Goal: Task Accomplishment & Management: Use online tool/utility

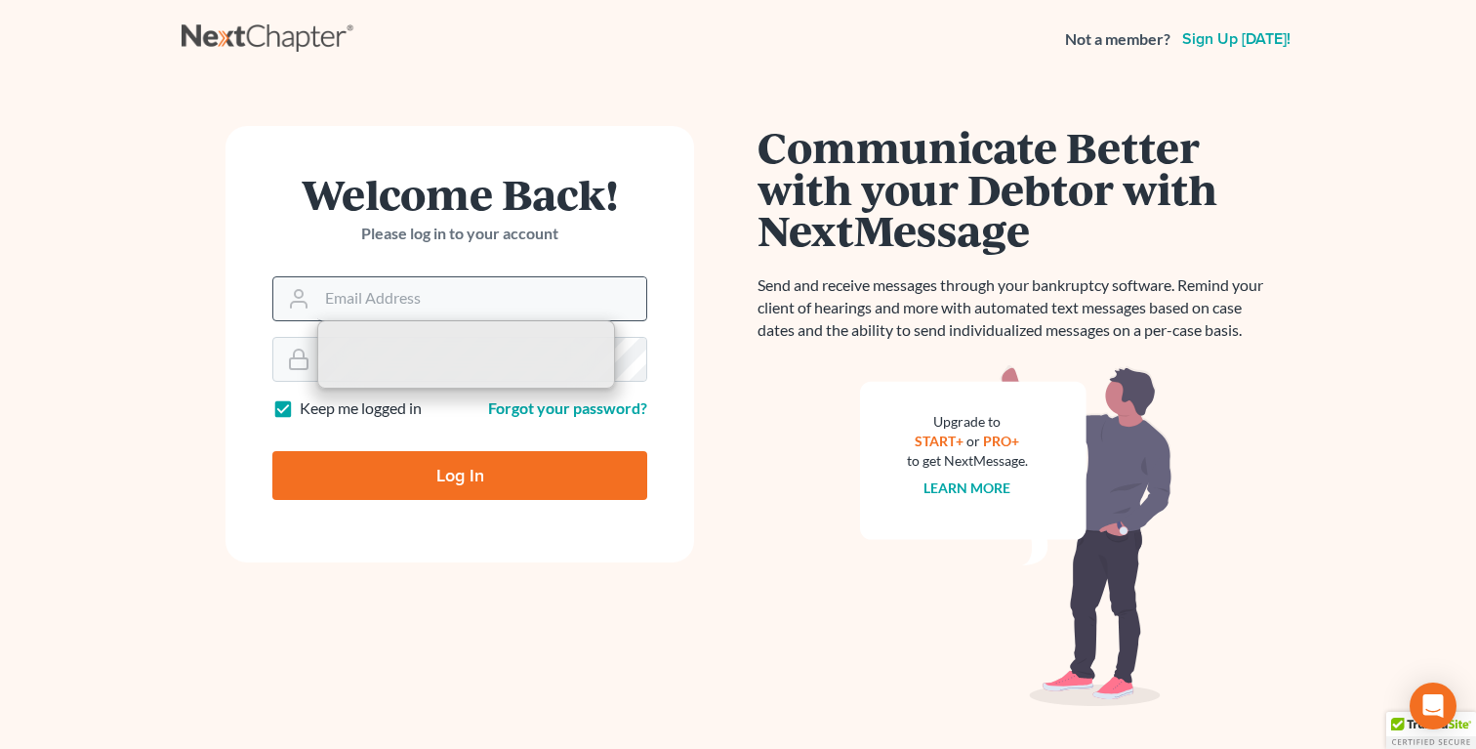
click at [443, 299] on input "Email Address" at bounding box center [481, 298] width 329 height 43
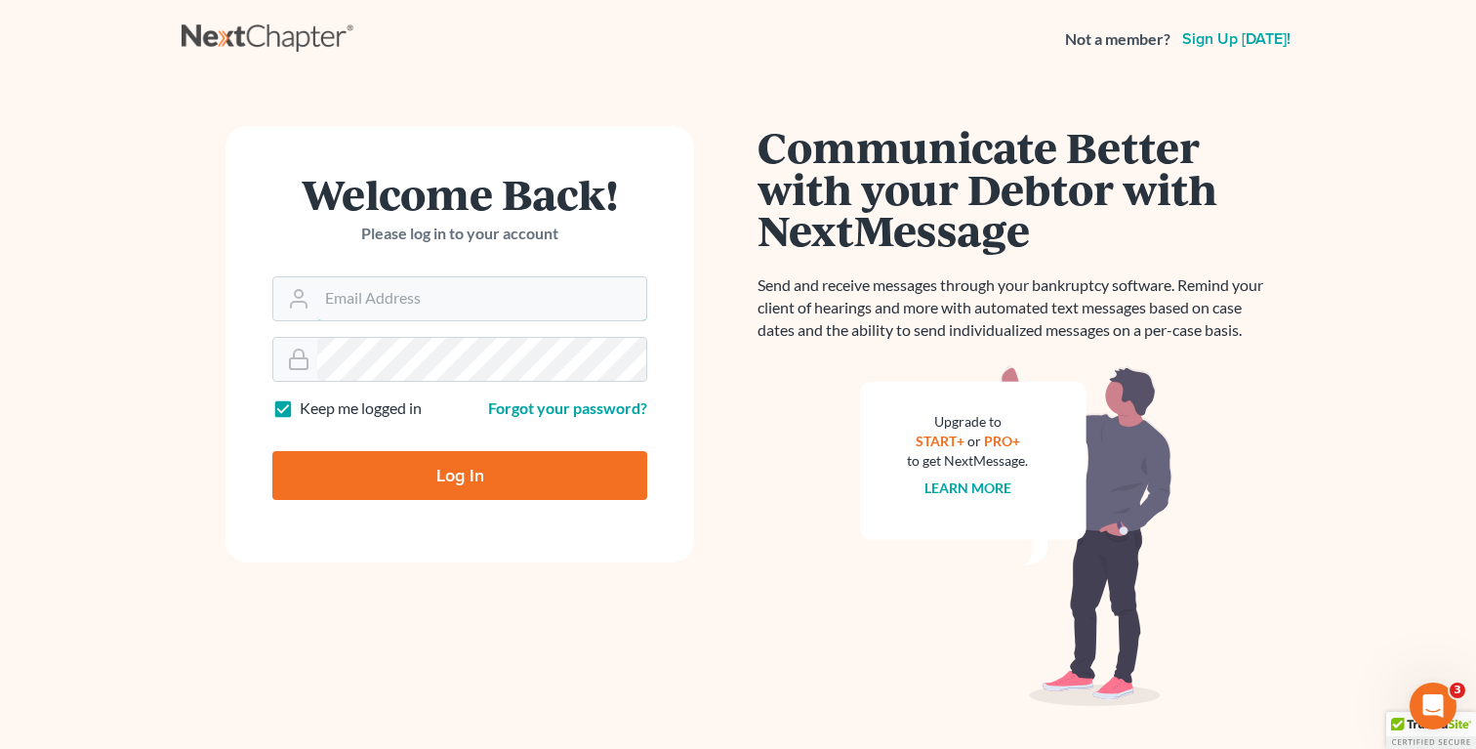
type input "fbravo@dallagolaw.com"
click at [497, 492] on input "Log In" at bounding box center [459, 475] width 375 height 49
type input "Thinking..."
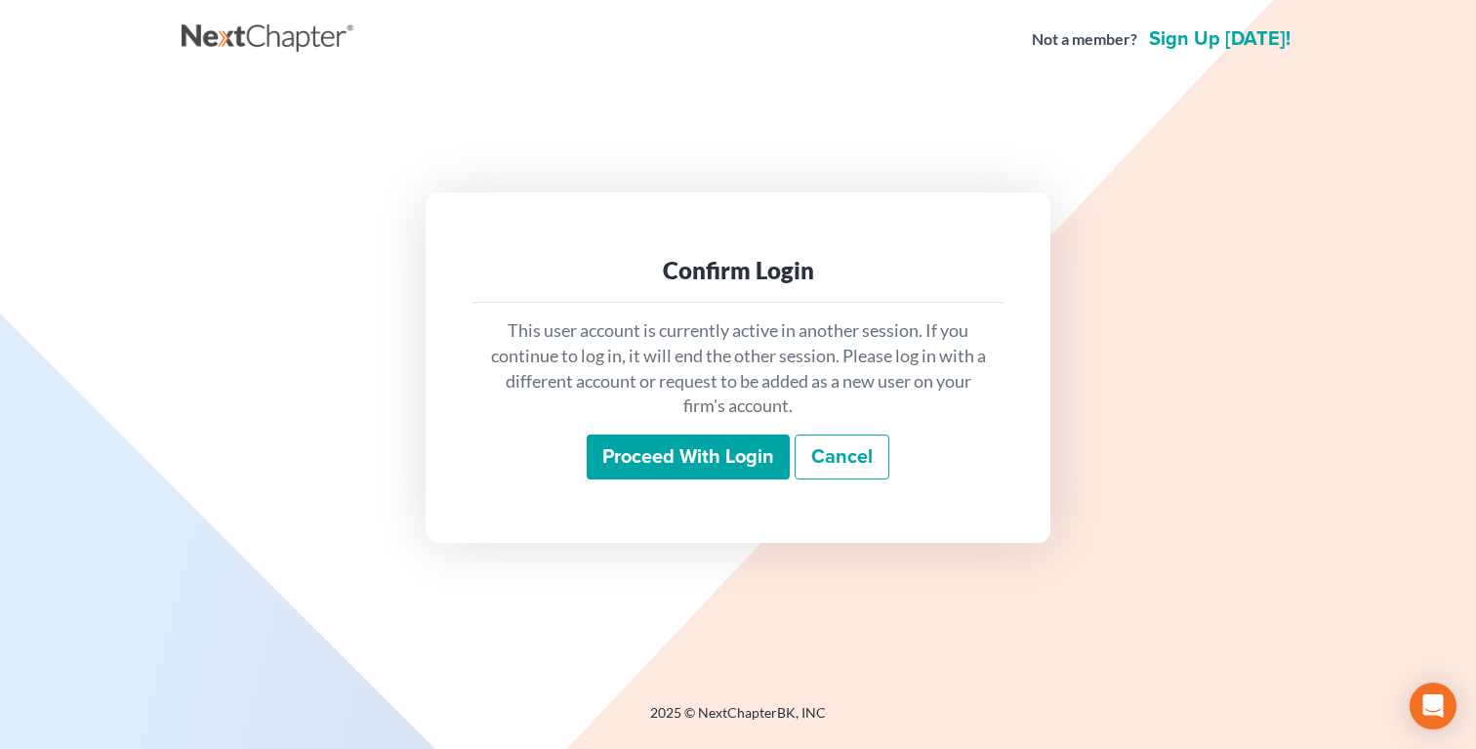
click at [605, 470] on input "Proceed with login" at bounding box center [688, 456] width 203 height 45
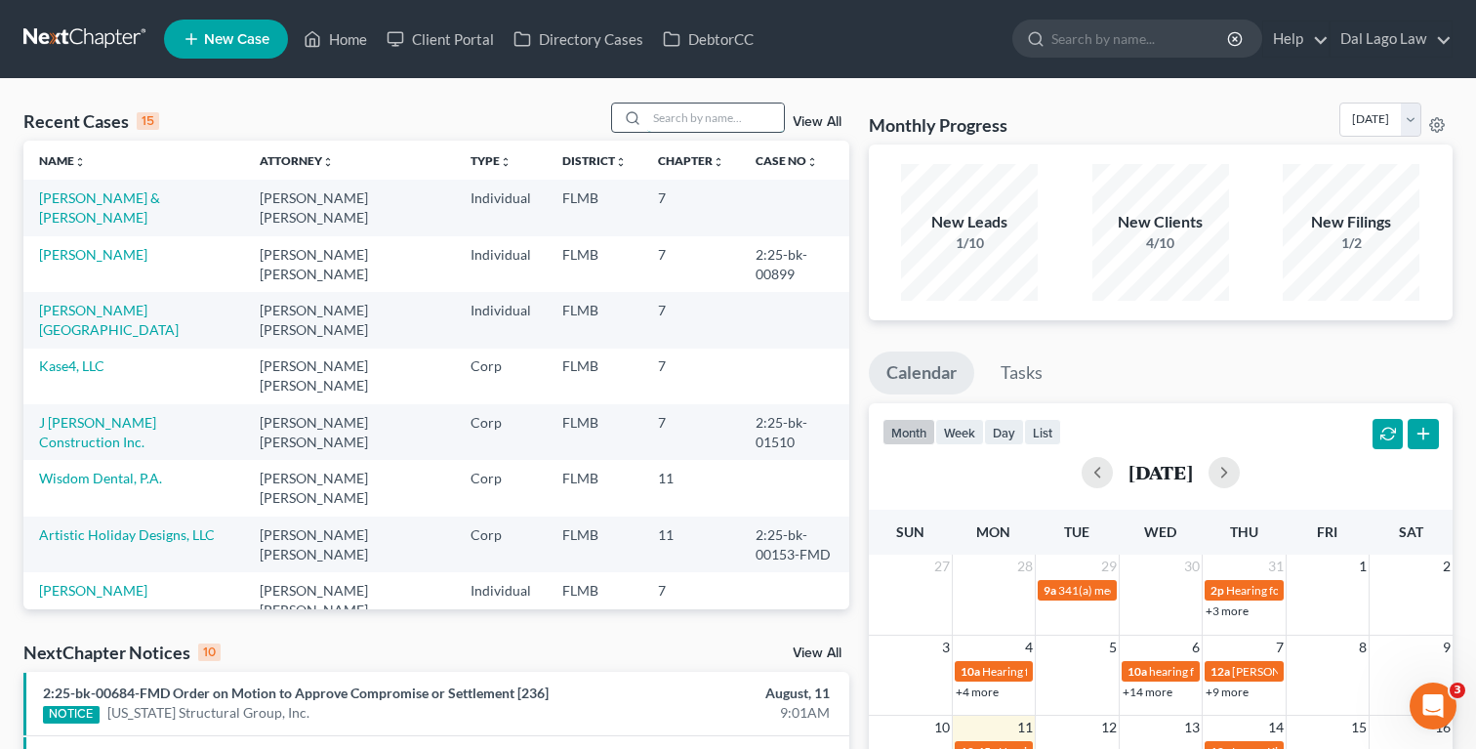
click at [677, 113] on input "search" at bounding box center [715, 117] width 137 height 28
type input "Artisti"
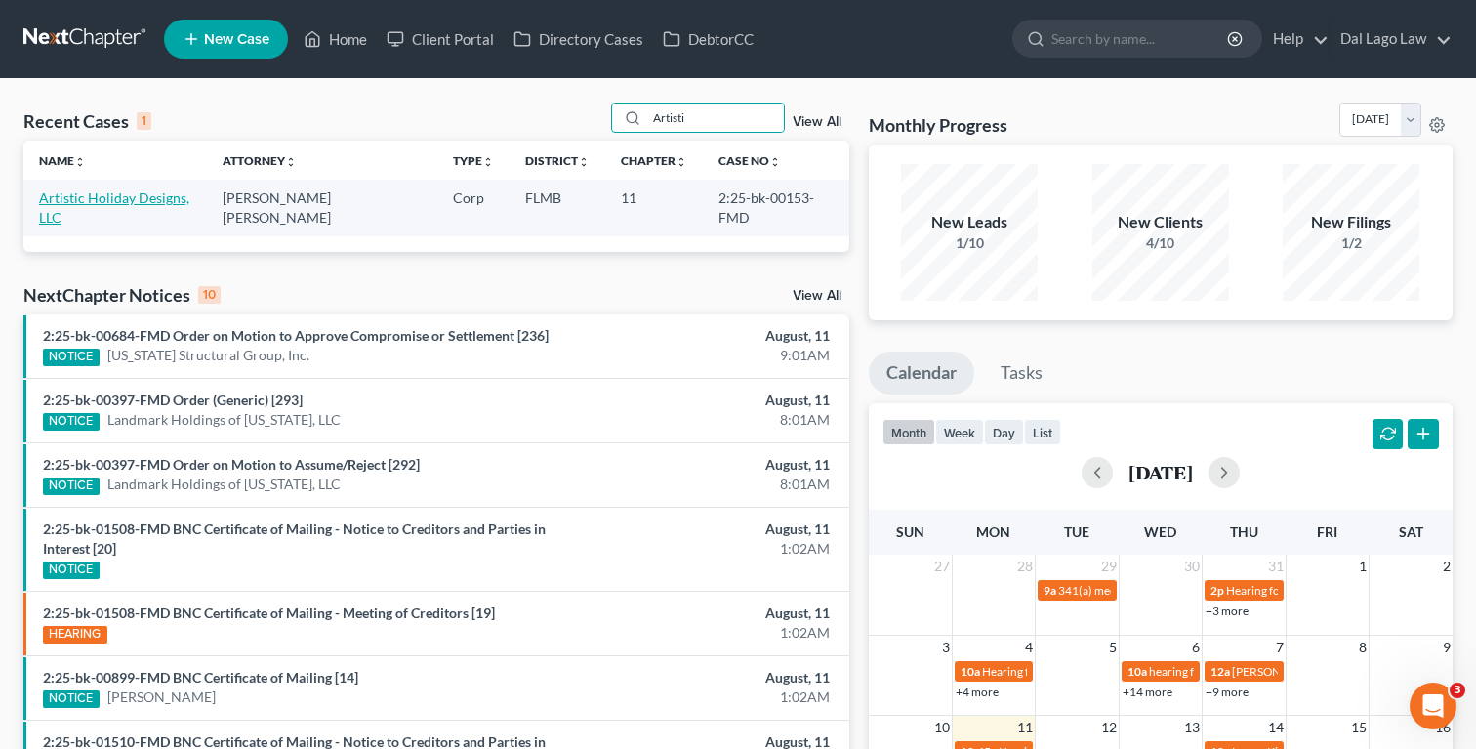
click at [104, 204] on link "Artistic Holiday Designs, LLC" at bounding box center [114, 207] width 150 height 36
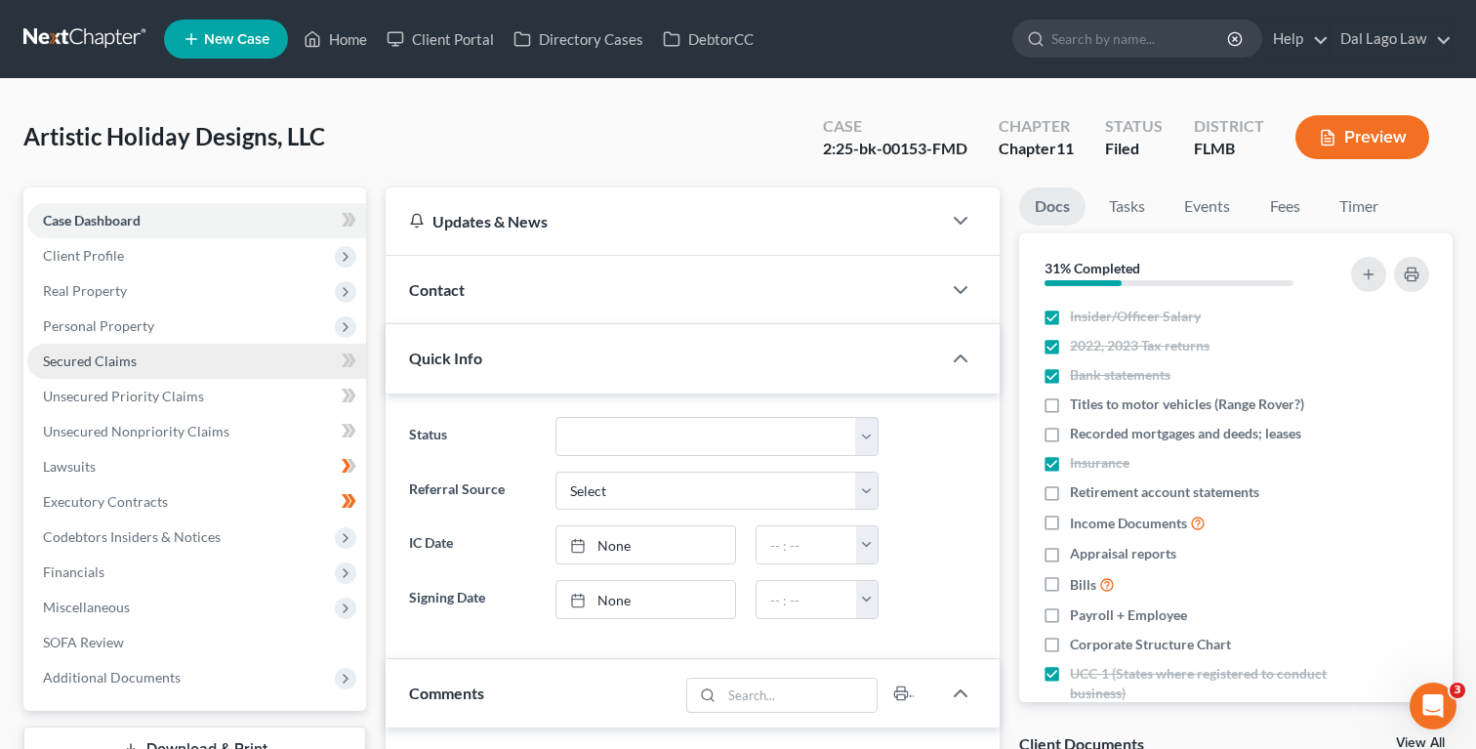
scroll to position [701, 0]
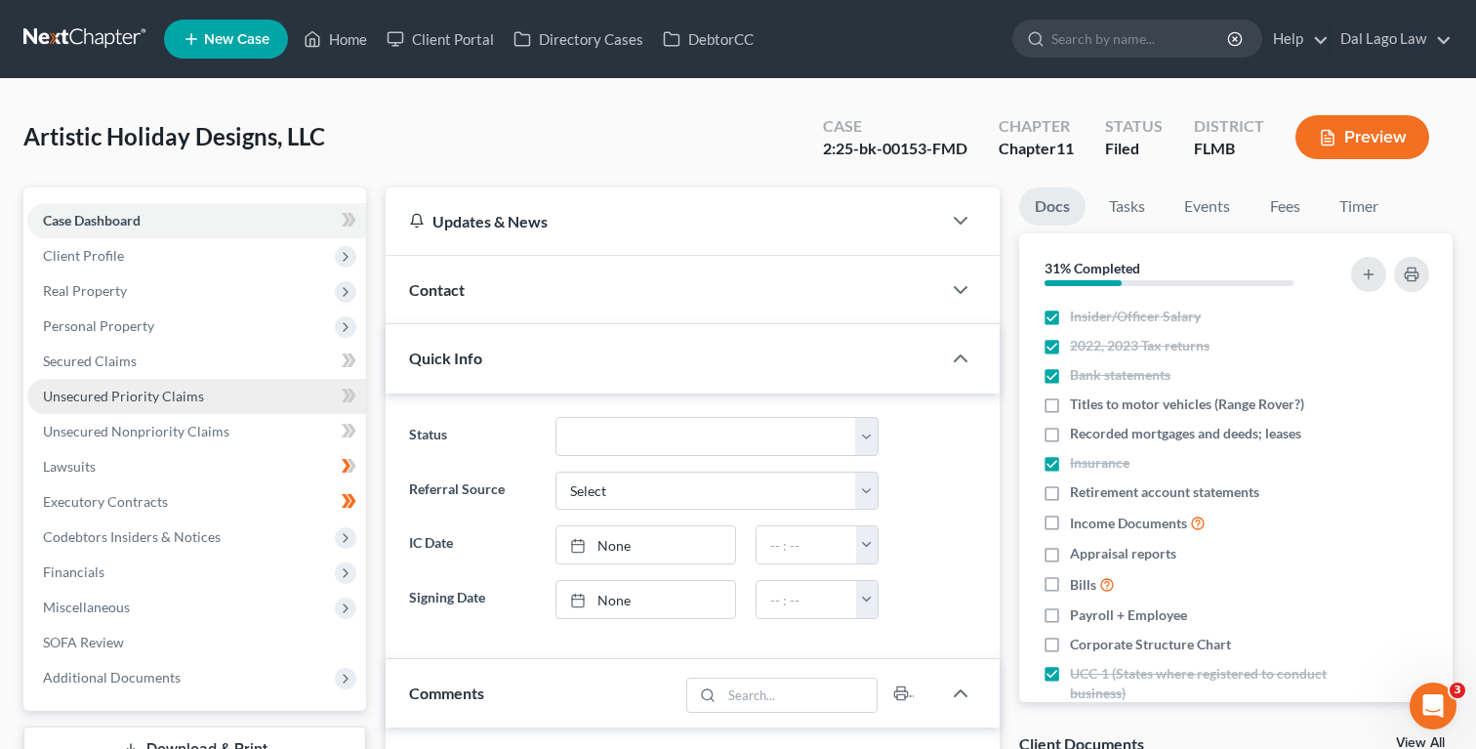
click at [123, 397] on span "Unsecured Priority Claims" at bounding box center [123, 396] width 161 height 17
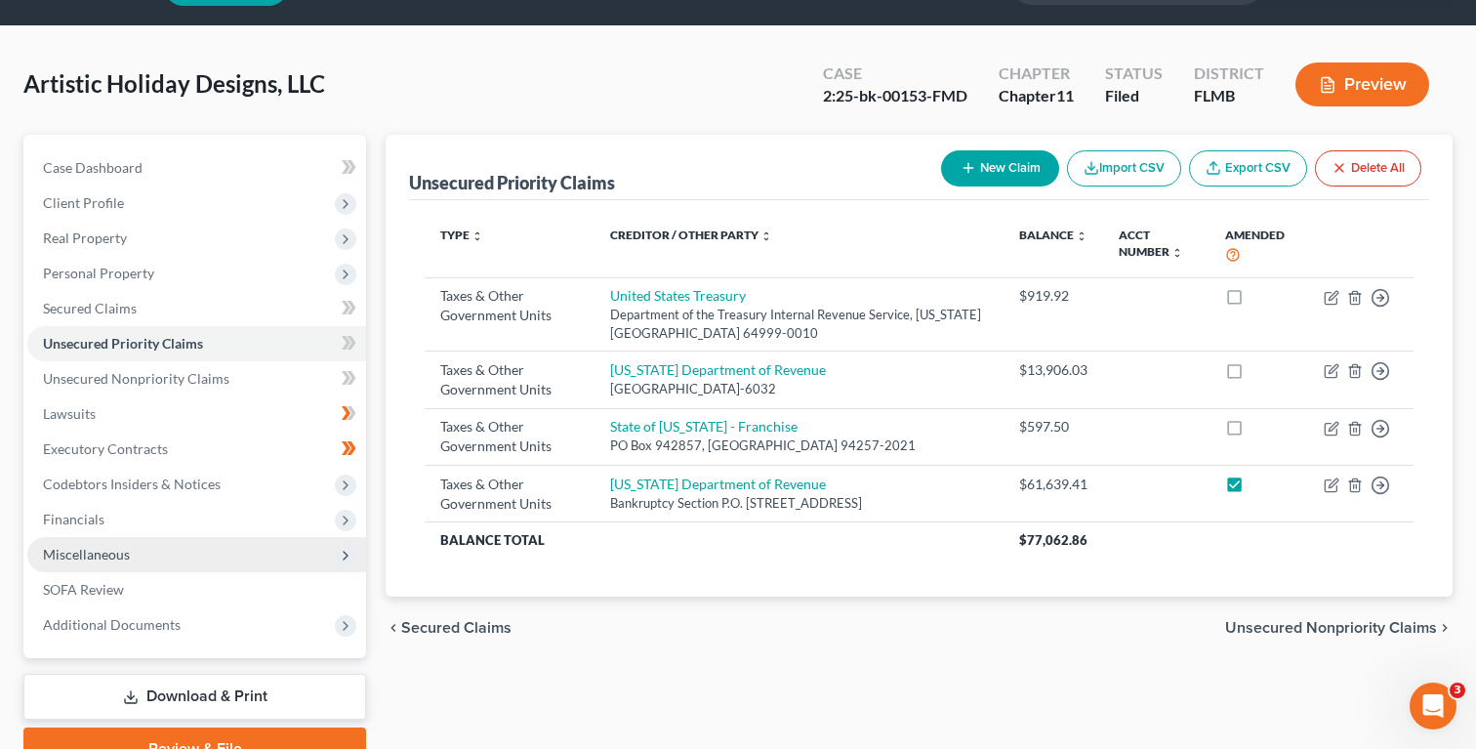
scroll to position [146, 0]
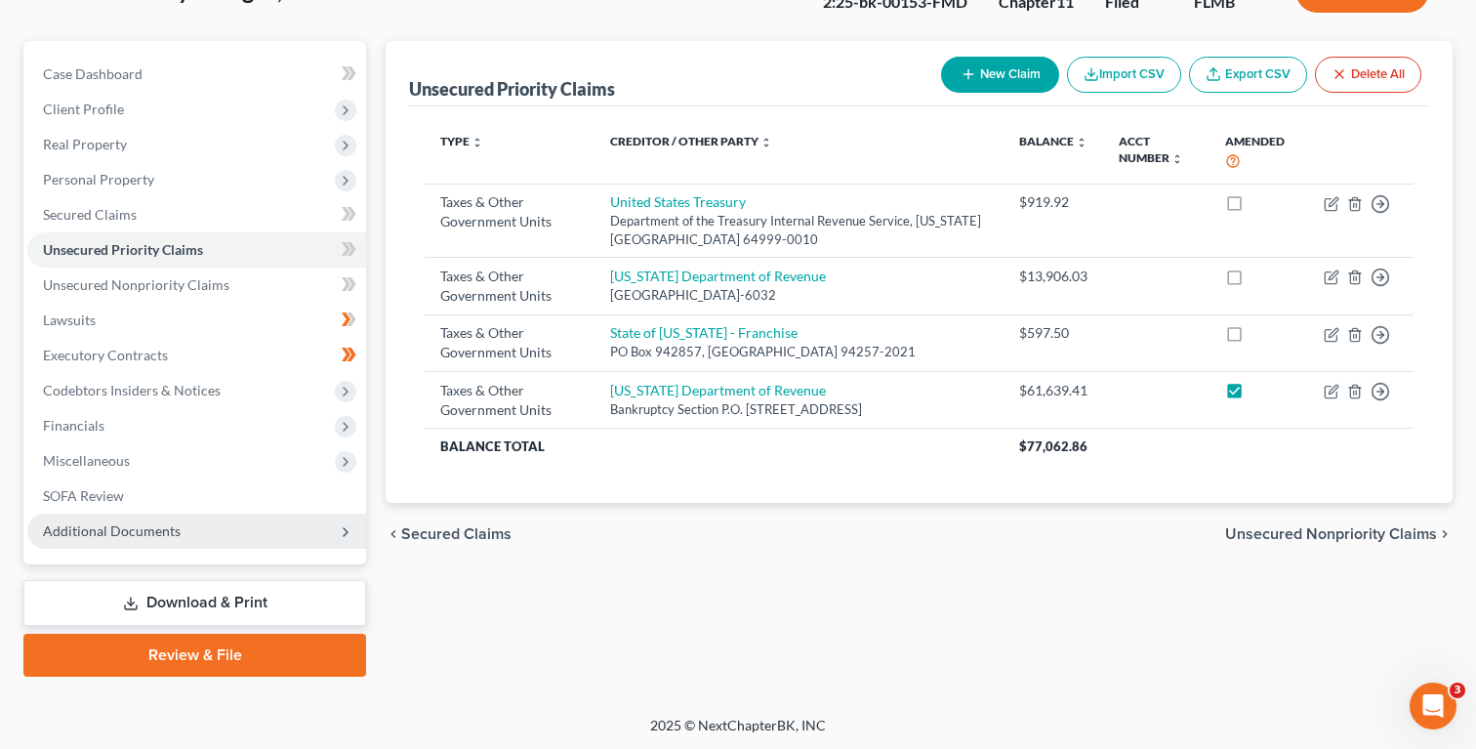
click at [159, 543] on span "Additional Documents" at bounding box center [196, 531] width 339 height 35
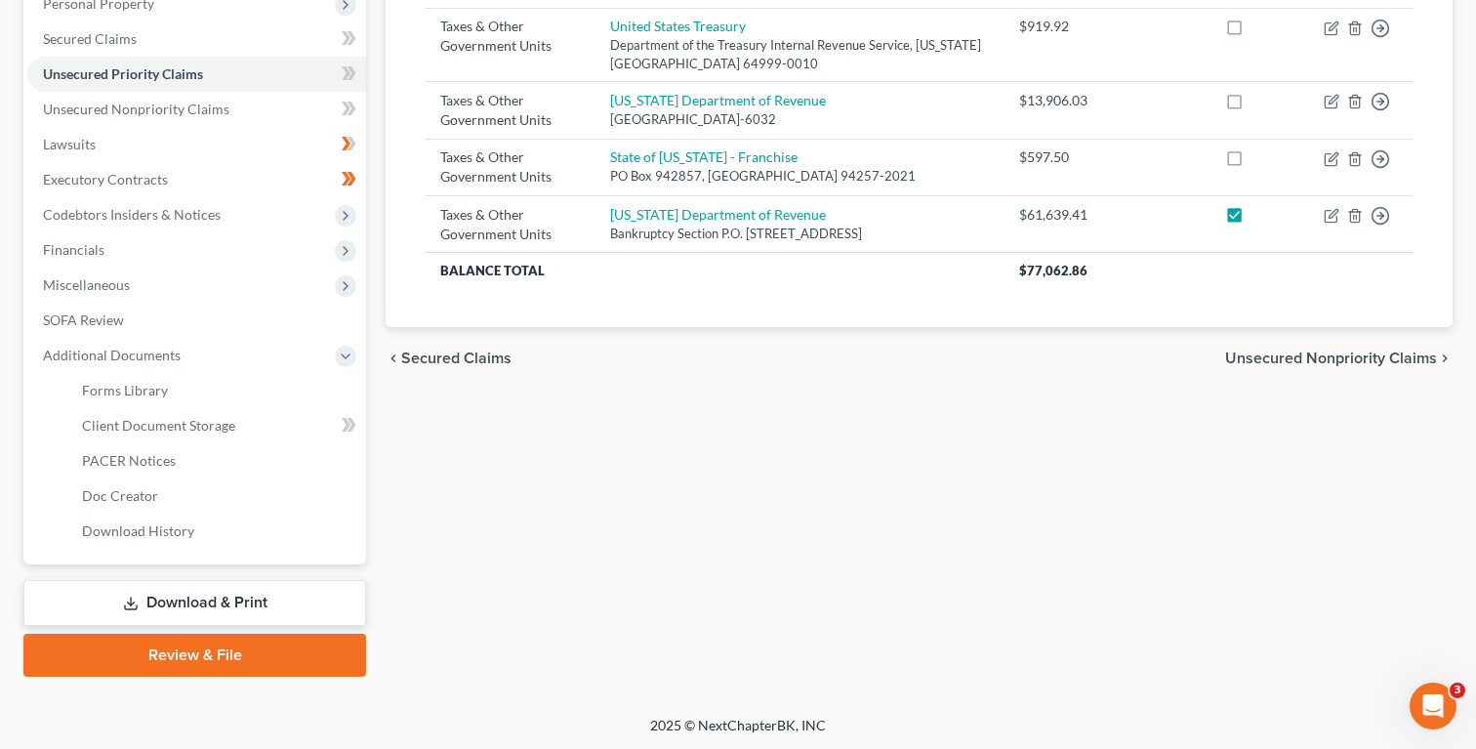
click at [169, 586] on link "Download & Print" at bounding box center [194, 603] width 343 height 46
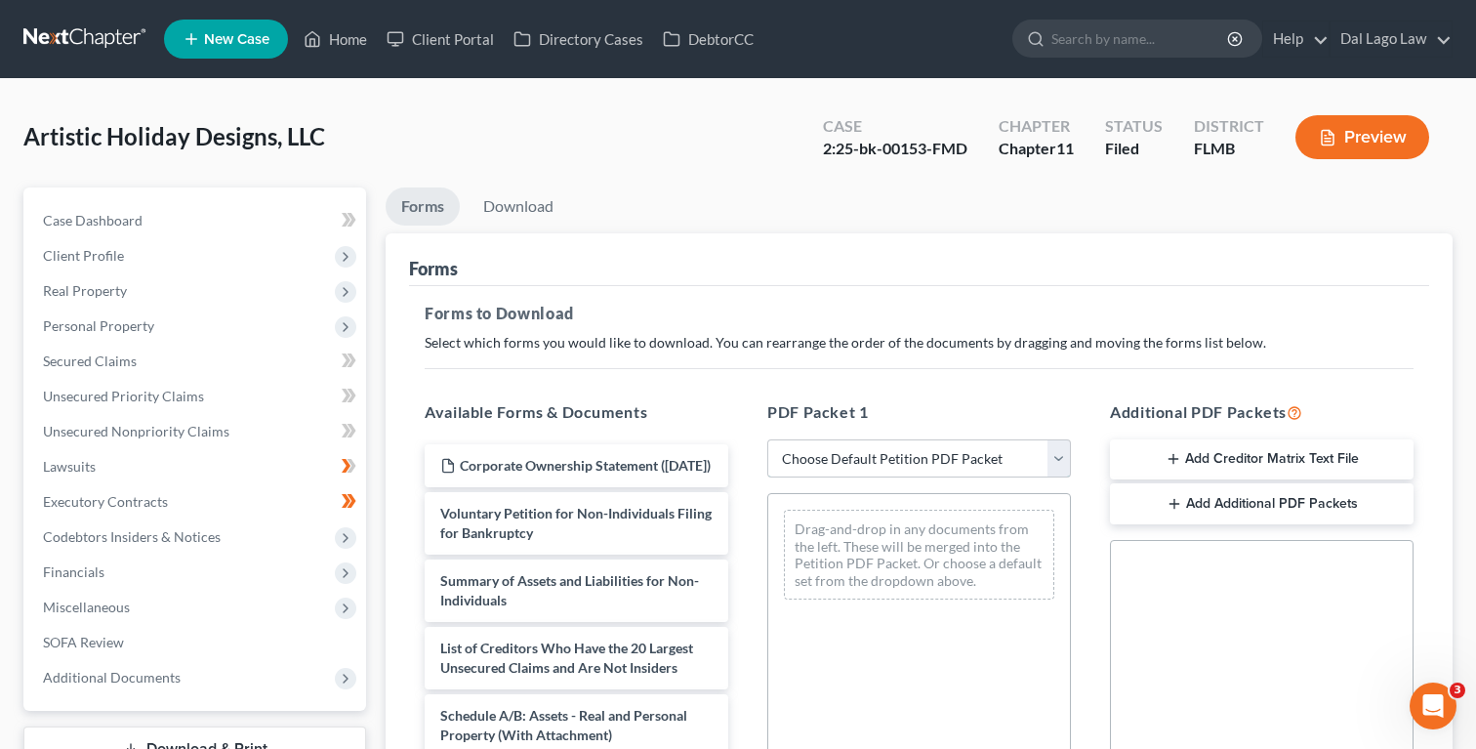
click at [822, 444] on select "Choose Default Petition PDF Packet Complete Bankruptcy Petition (all forms and …" at bounding box center [919, 458] width 304 height 39
select select "2"
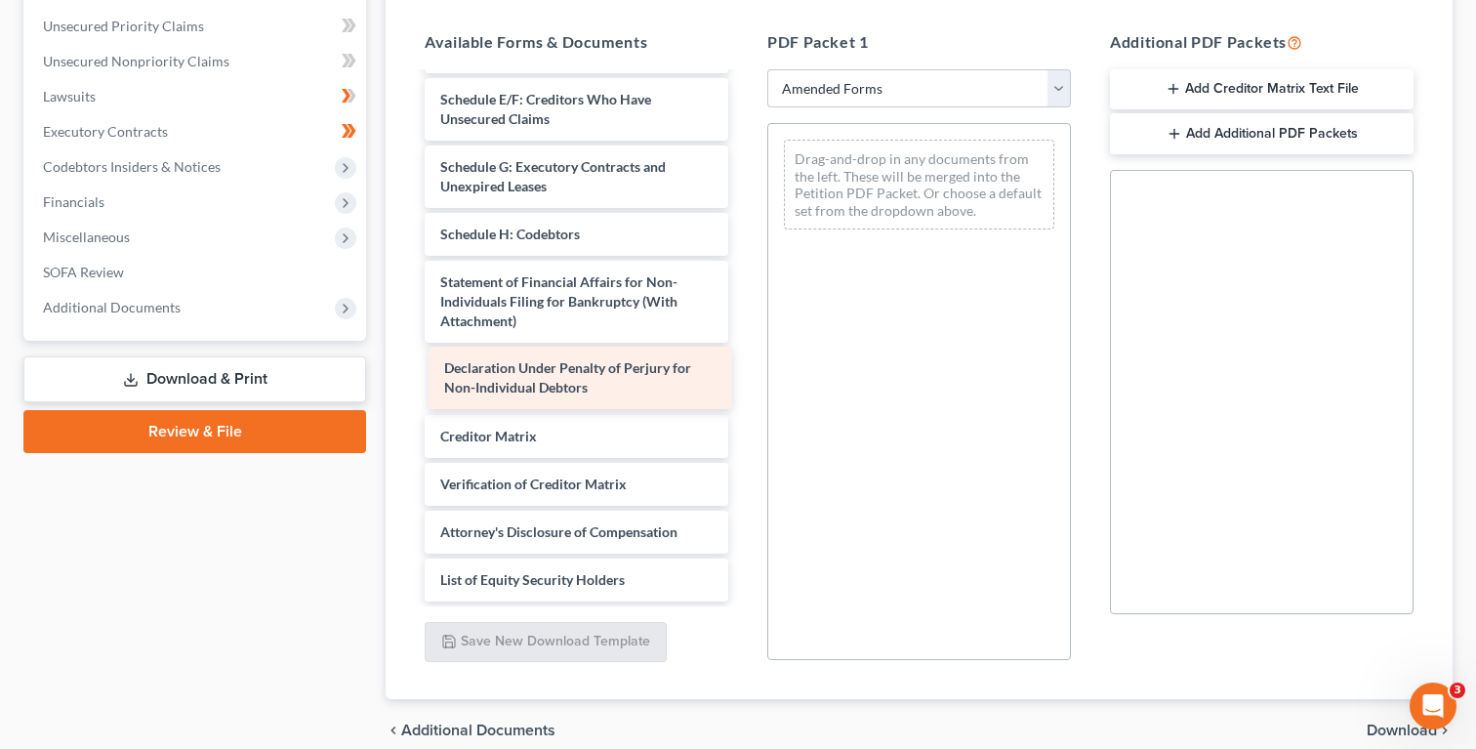
scroll to position [266, 0]
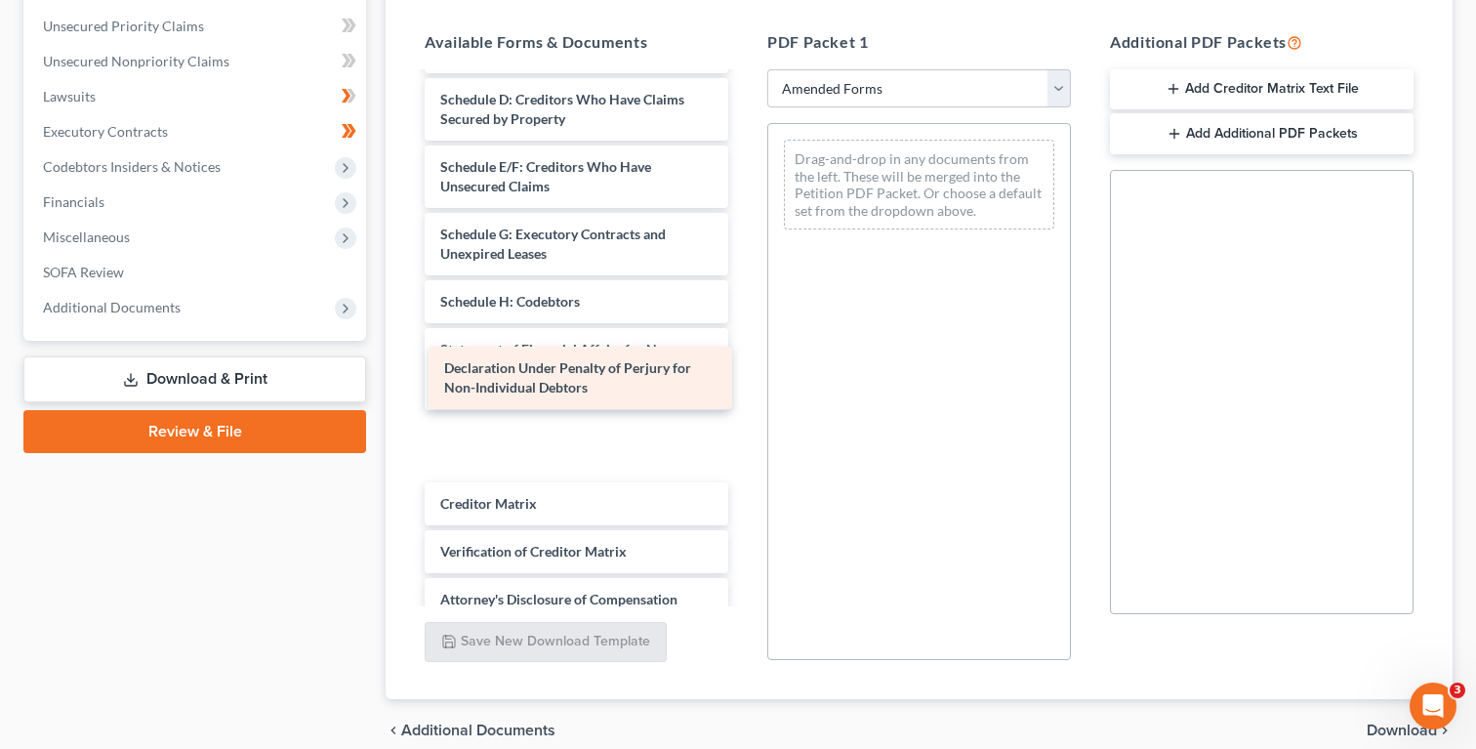
drag, startPoint x: 620, startPoint y: 389, endPoint x: 885, endPoint y: 385, distance: 264.6
click at [744, 385] on div "Declaration Under Penalty of Perjury for Non-Individual Debtors Voluntary Petit…" at bounding box center [576, 239] width 335 height 860
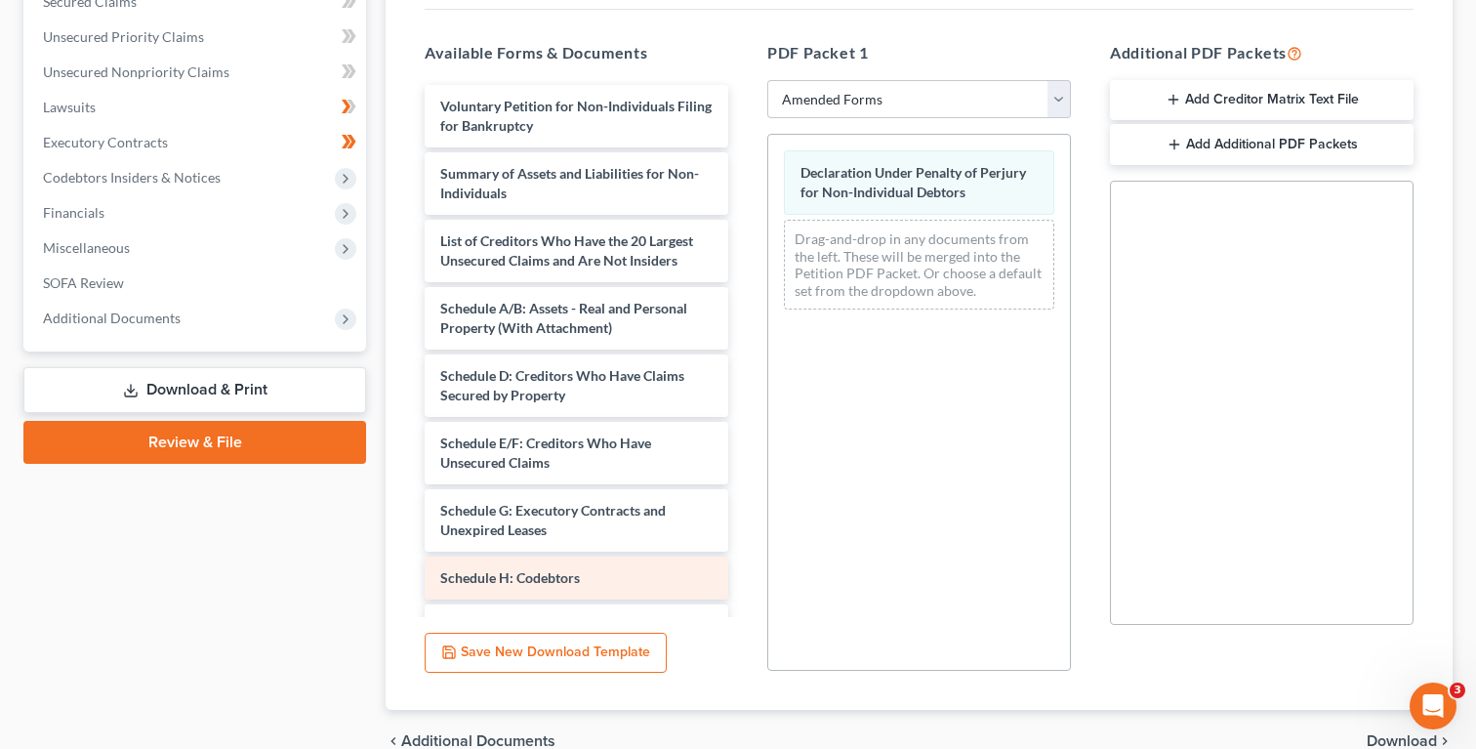
scroll to position [354, 0]
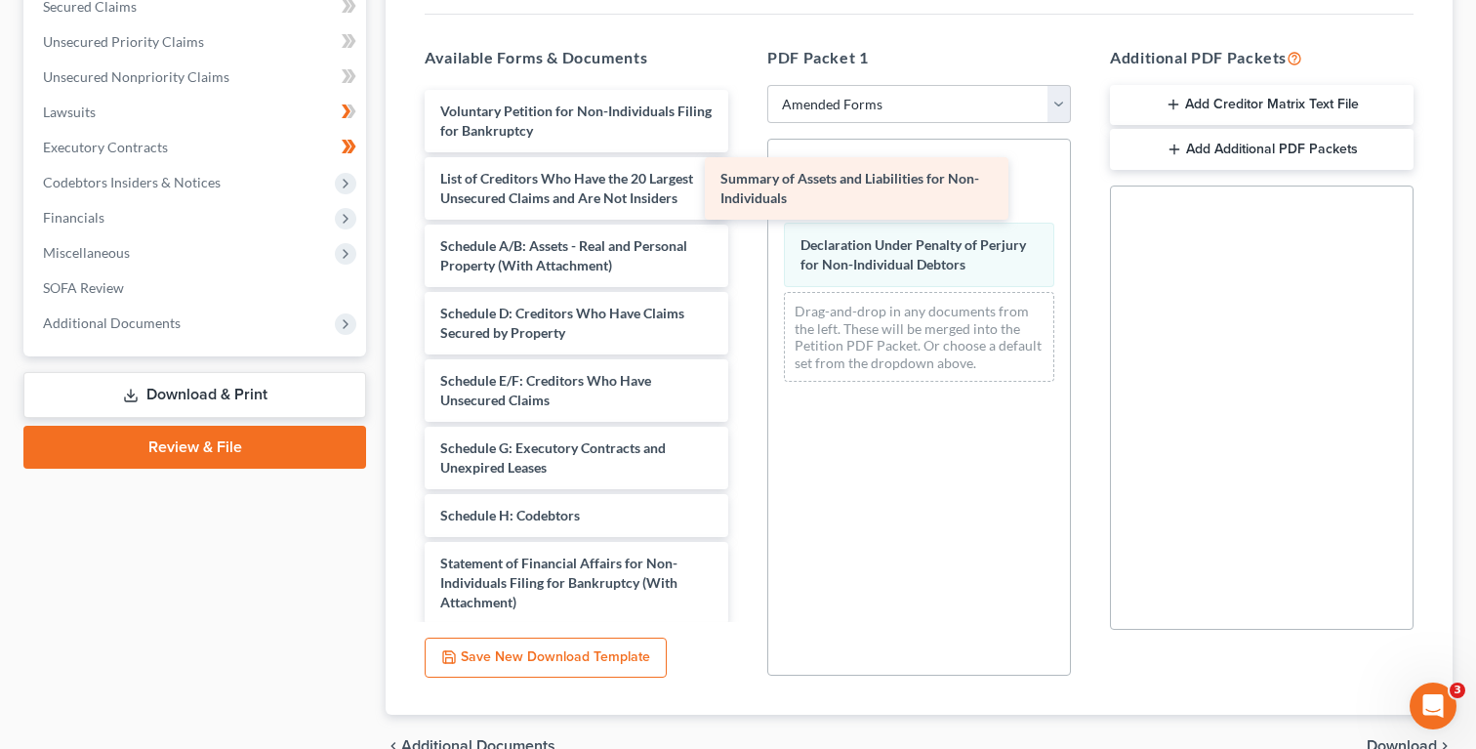
drag, startPoint x: 563, startPoint y: 186, endPoint x: 902, endPoint y: 167, distance: 339.3
click at [744, 167] on div "Summary of Assets and Liabilities for Non-Individuals Voluntary Petition for No…" at bounding box center [576, 452] width 335 height 725
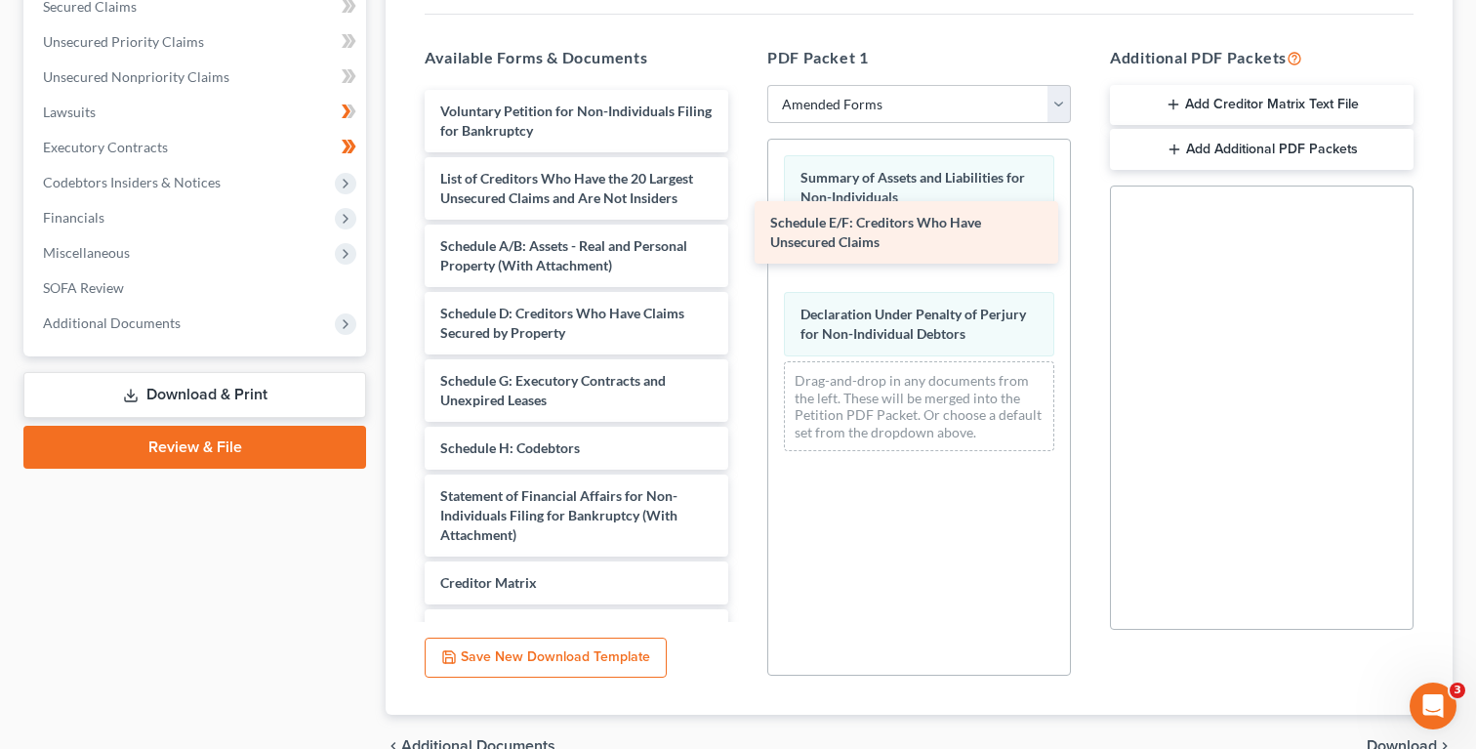
drag, startPoint x: 570, startPoint y: 383, endPoint x: 900, endPoint y: 226, distance: 365.5
click at [744, 226] on div "Schedule E/F: Creditors Who Have Unsecured Claims Voluntary Petition for Non-In…" at bounding box center [576, 419] width 335 height 658
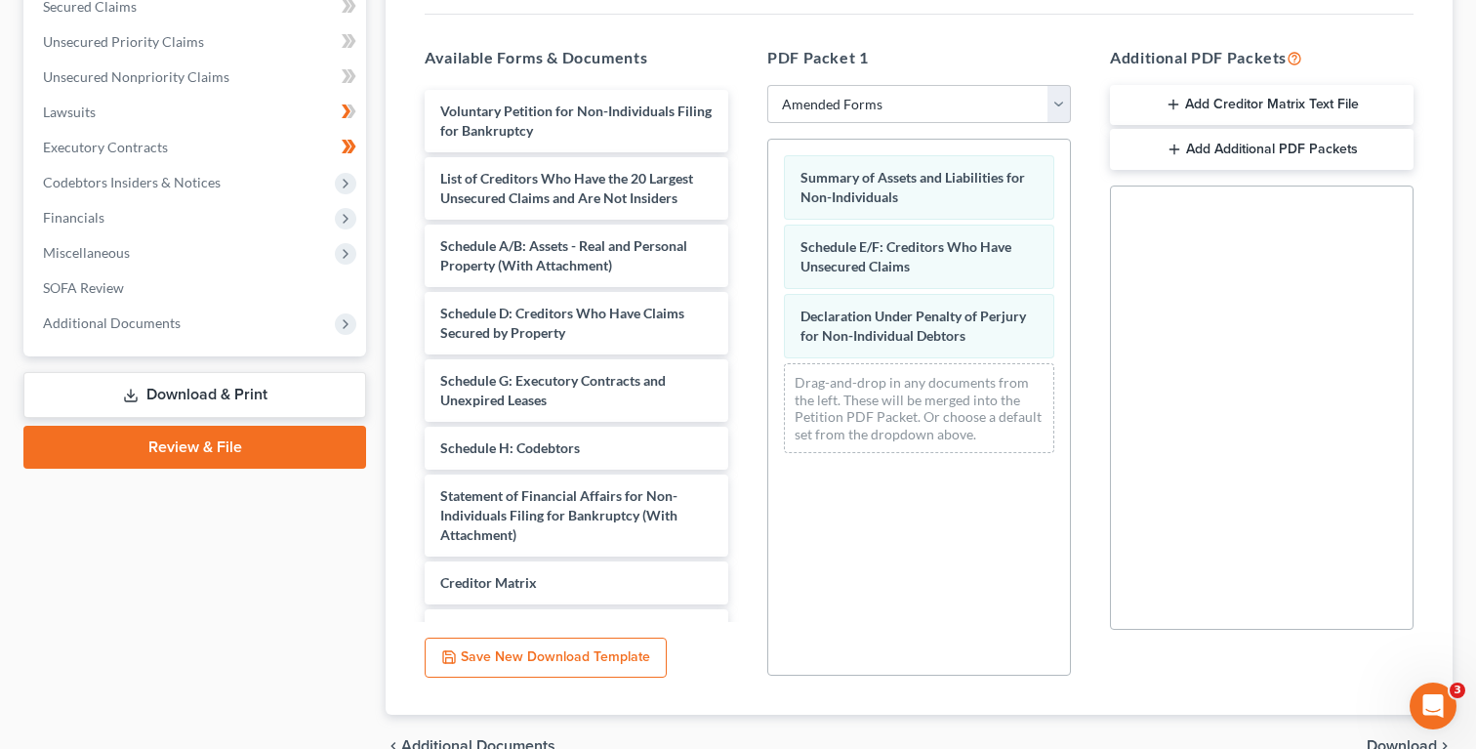
scroll to position [456, 0]
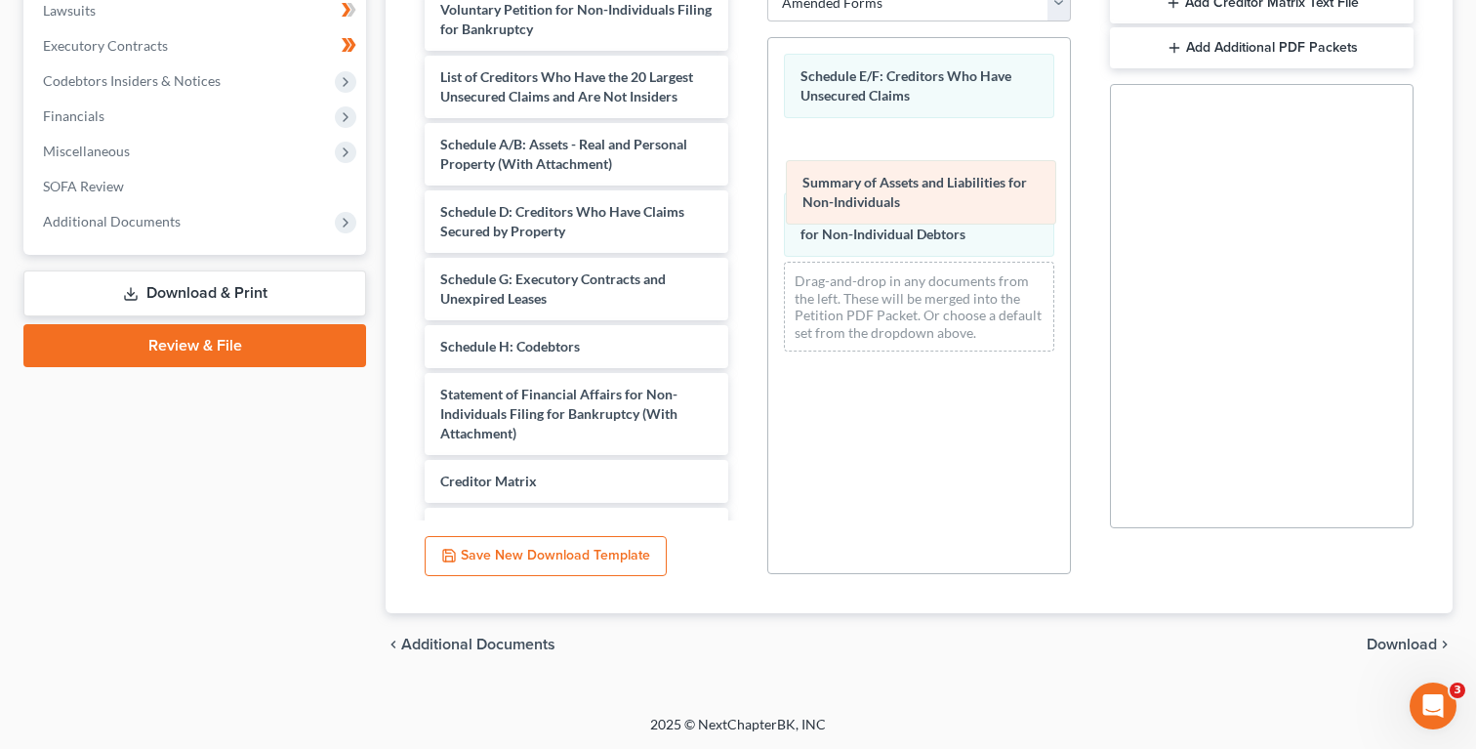
drag, startPoint x: 905, startPoint y: 92, endPoint x: 909, endPoint y: 195, distance: 103.6
click at [909, 195] on div "Summary of Assets and Liabilities for Non-Individuals Summary of Assets and Lia…" at bounding box center [919, 202] width 302 height 329
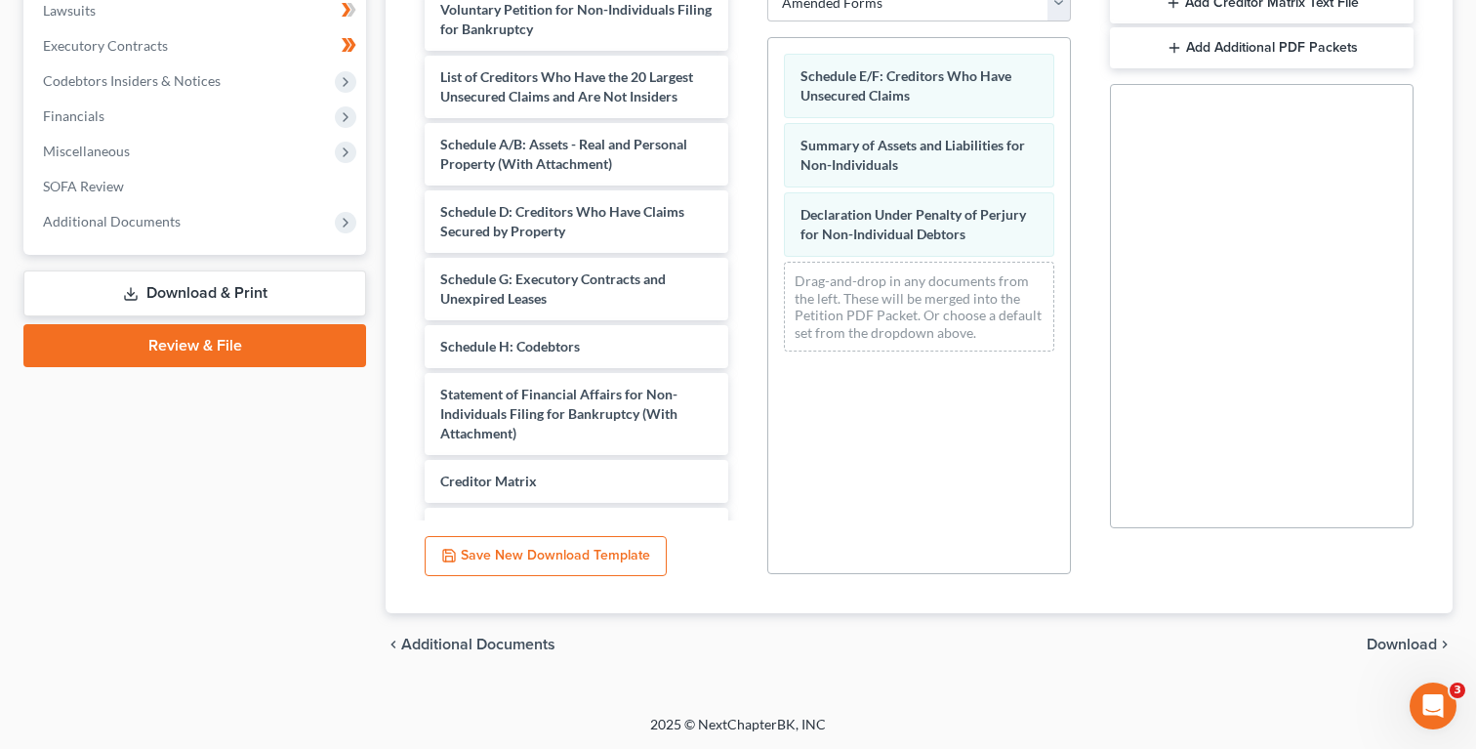
click at [1400, 650] on span "Download" at bounding box center [1402, 645] width 70 height 16
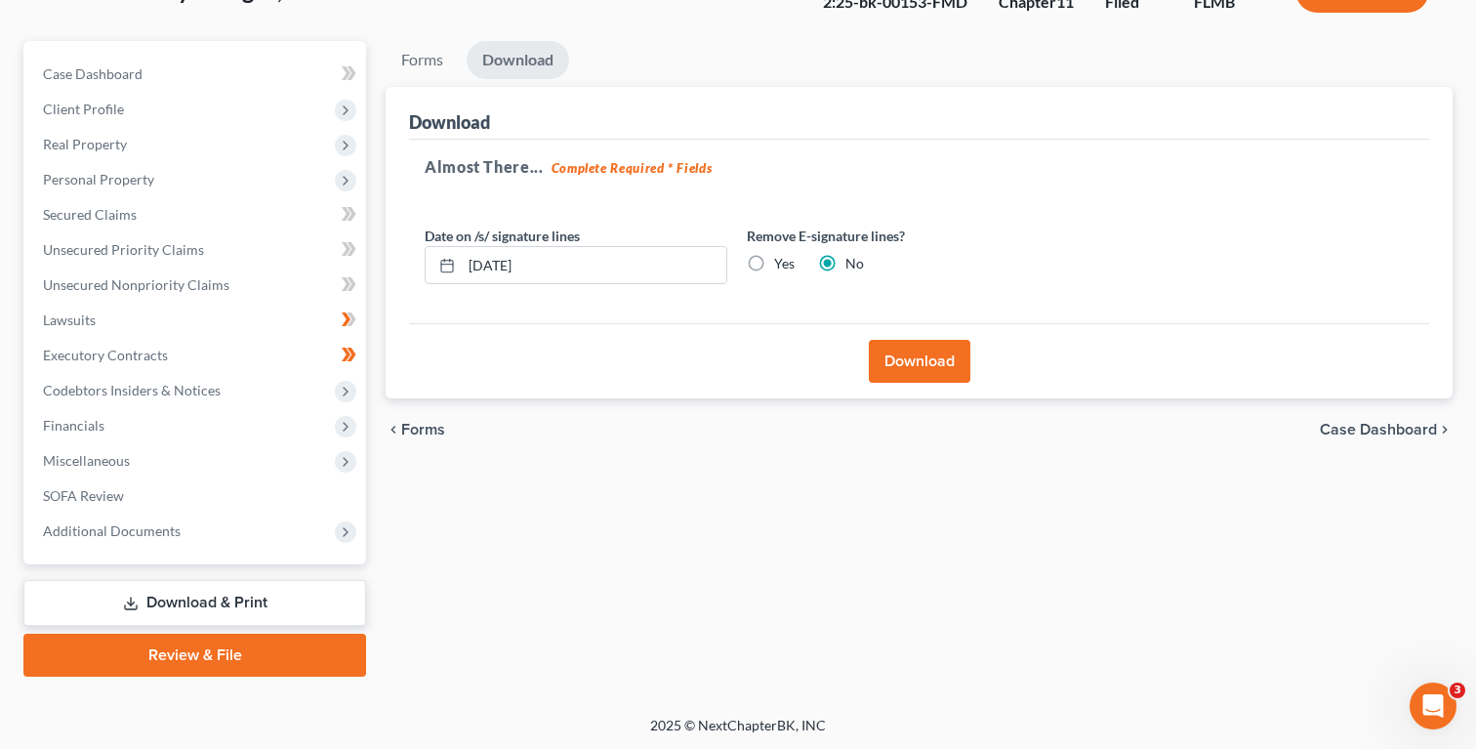
click at [934, 360] on button "Download" at bounding box center [920, 361] width 102 height 43
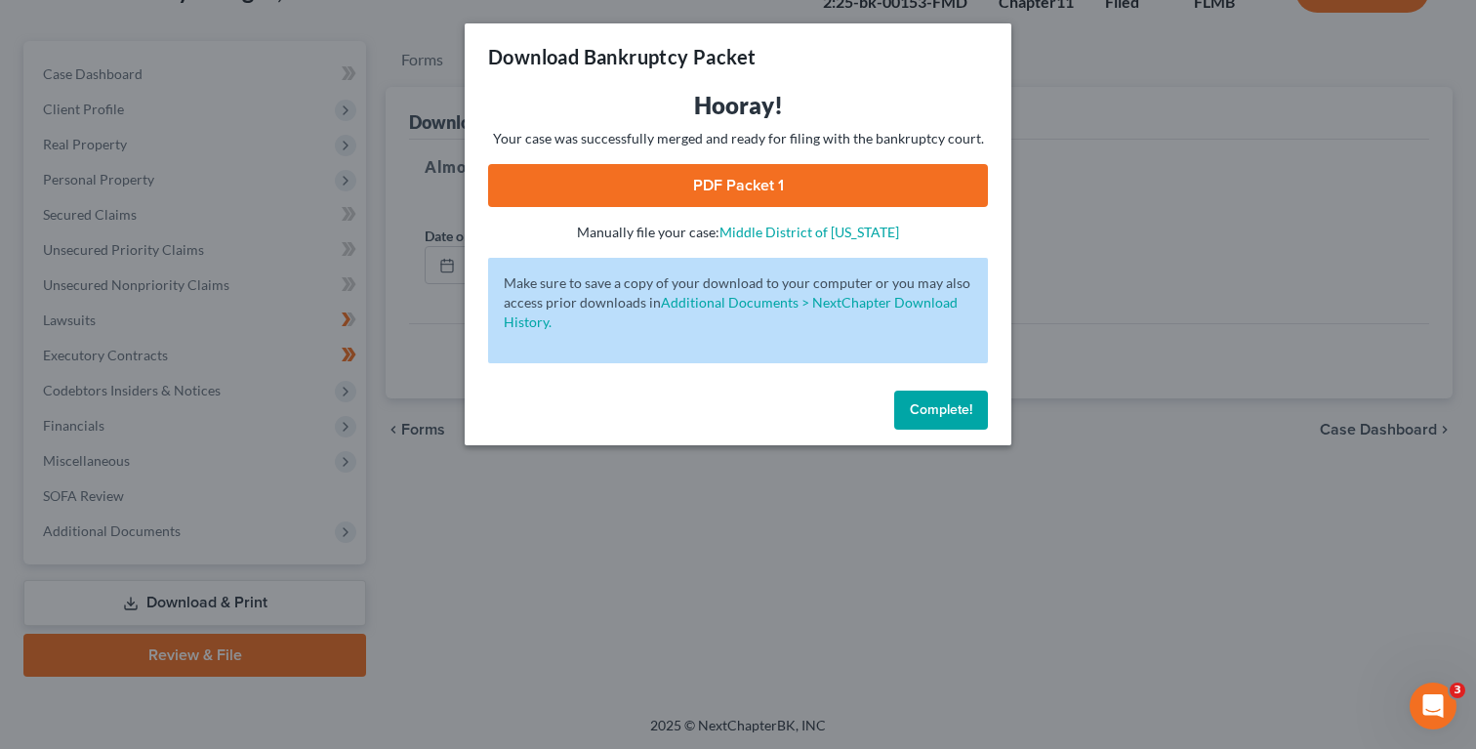
click at [770, 177] on link "PDF Packet 1" at bounding box center [738, 185] width 500 height 43
